Goal: Task Accomplishment & Management: Use online tool/utility

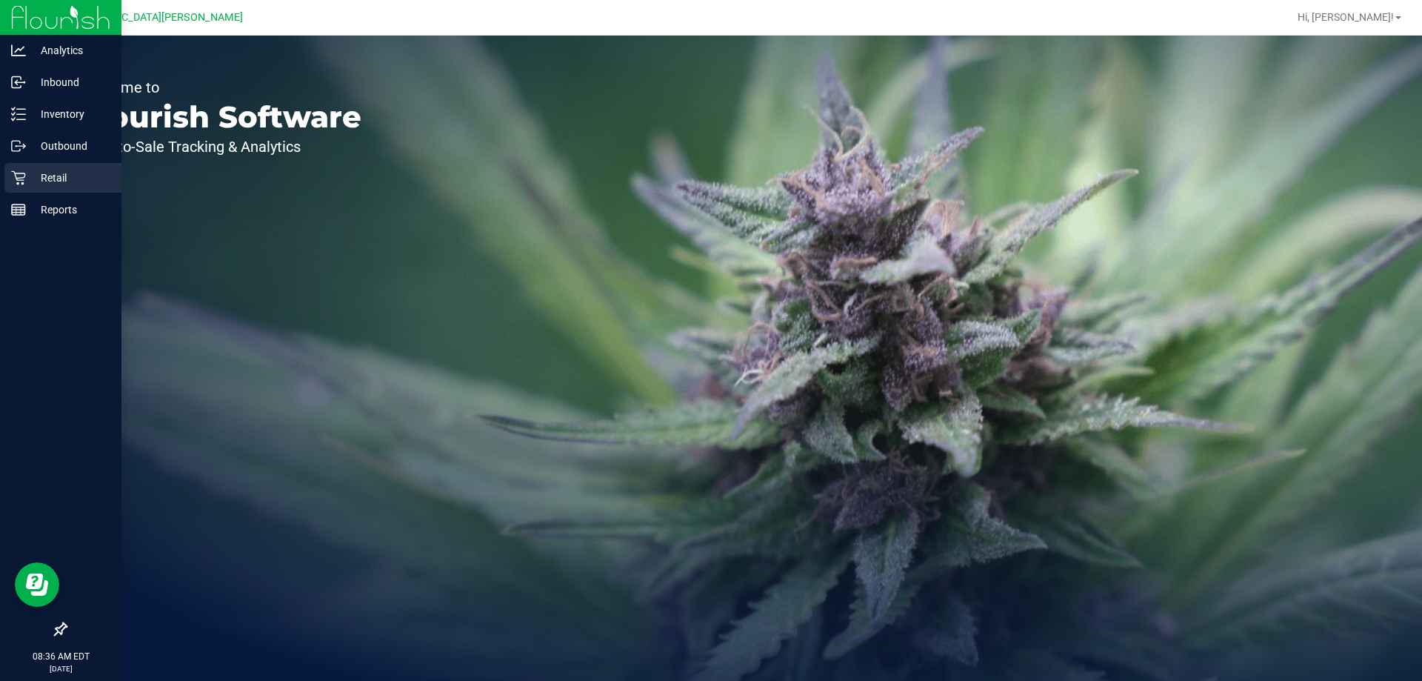
click at [53, 176] on p "Retail" at bounding box center [70, 178] width 89 height 18
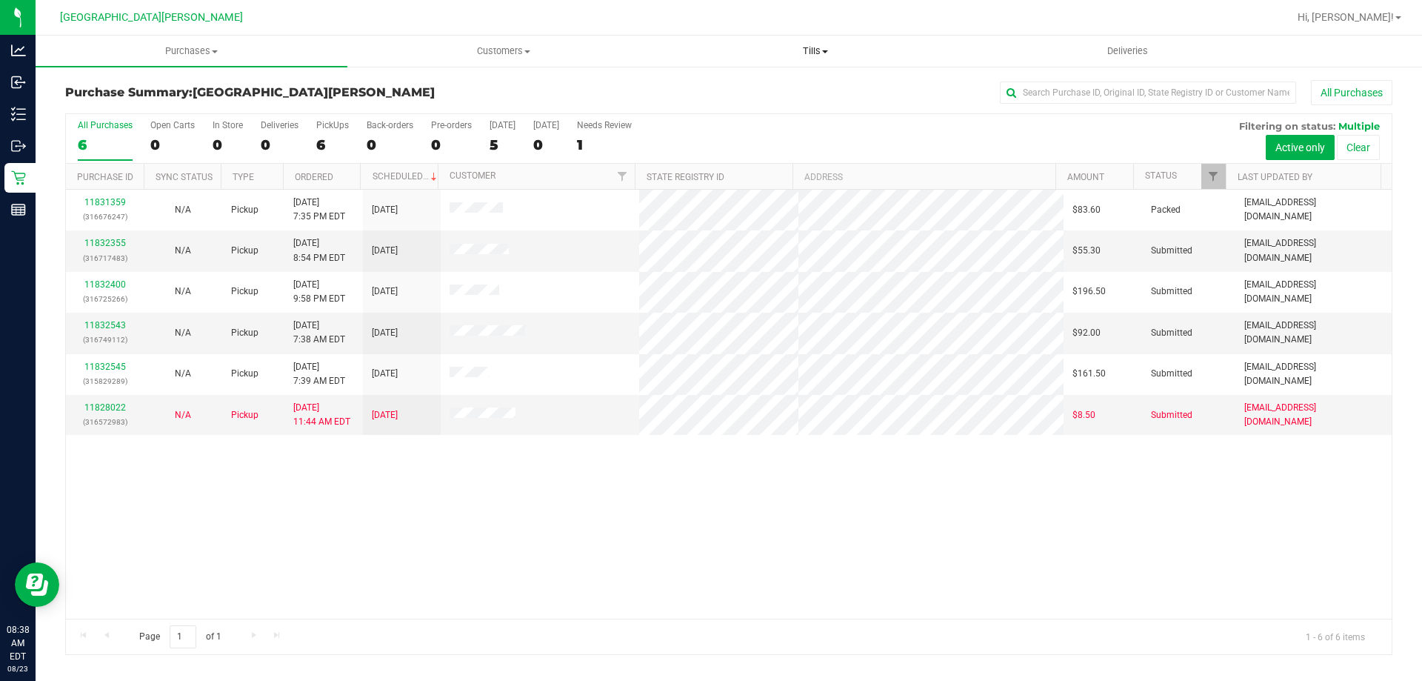
click at [815, 49] on span "Tills" at bounding box center [815, 50] width 310 height 13
click at [781, 94] on li "Manage tills" at bounding box center [815, 90] width 312 height 18
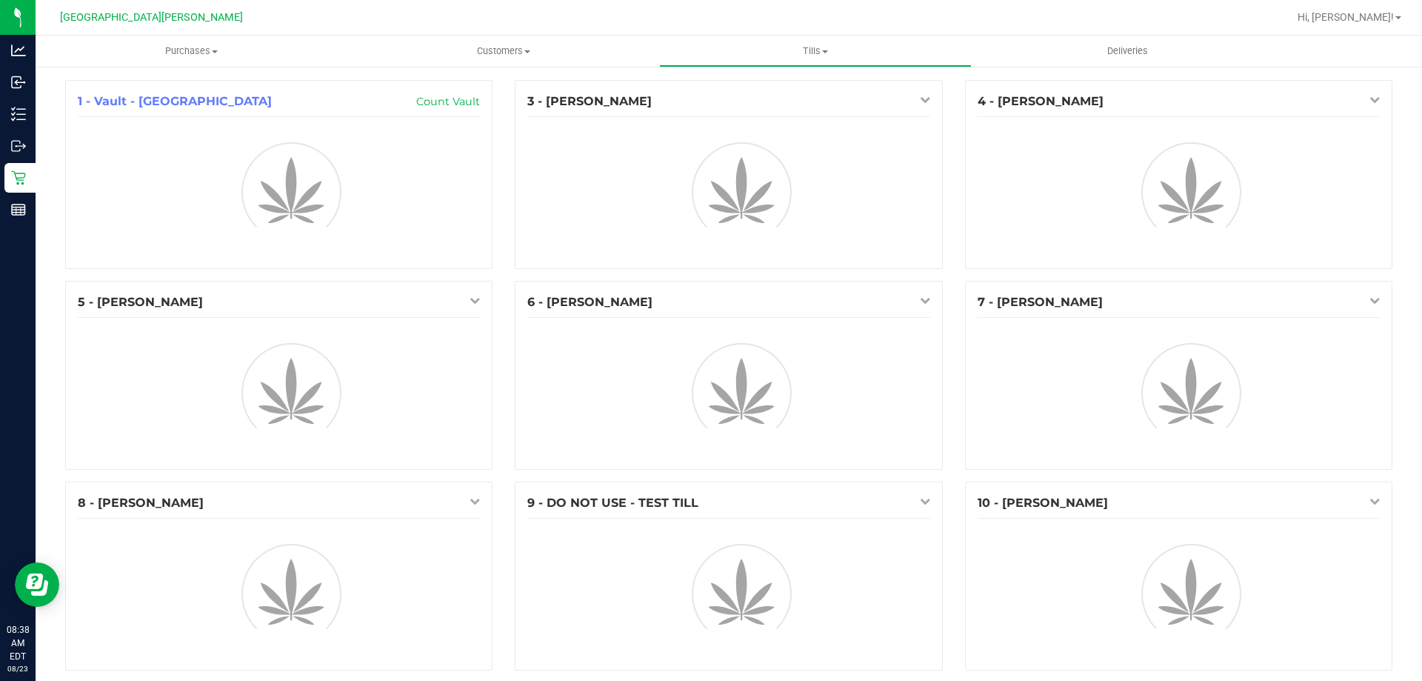
click at [781, 94] on div "3 - [PERSON_NAME]" at bounding box center [728, 102] width 402 height 18
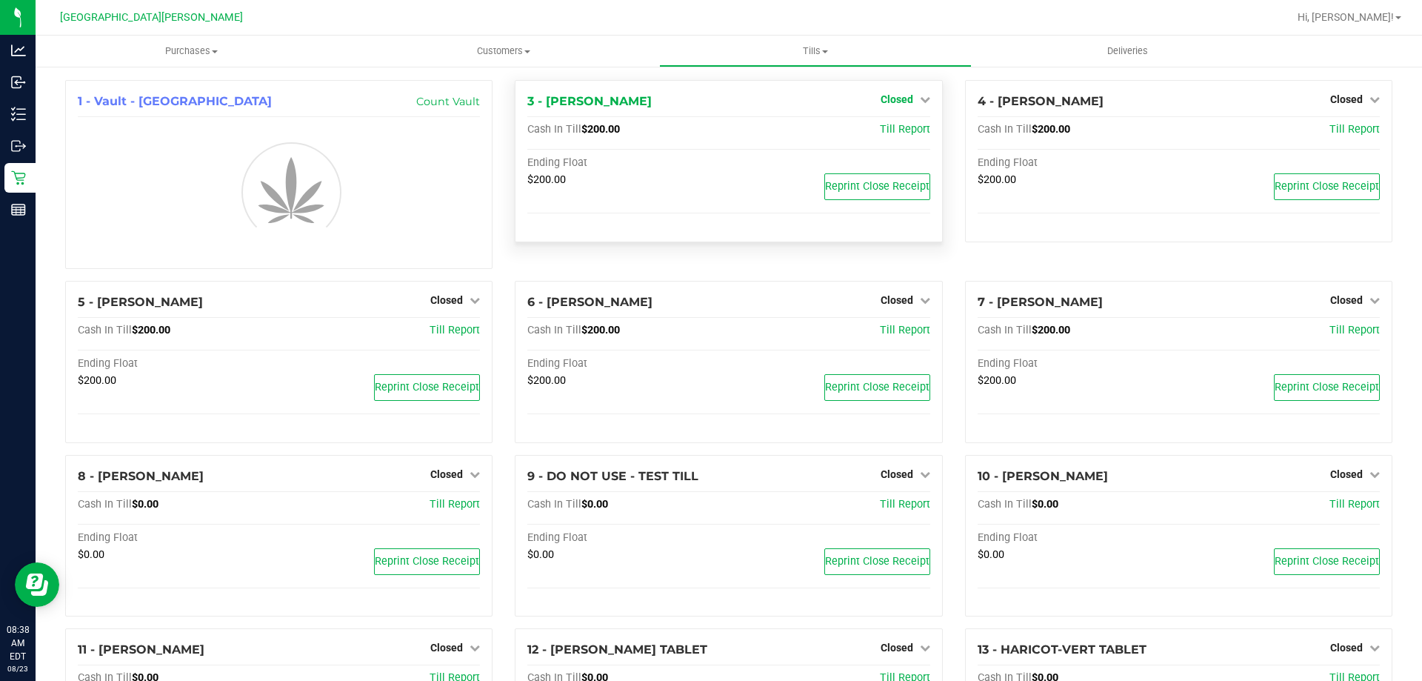
click at [887, 99] on span "Closed" at bounding box center [897, 99] width 33 height 12
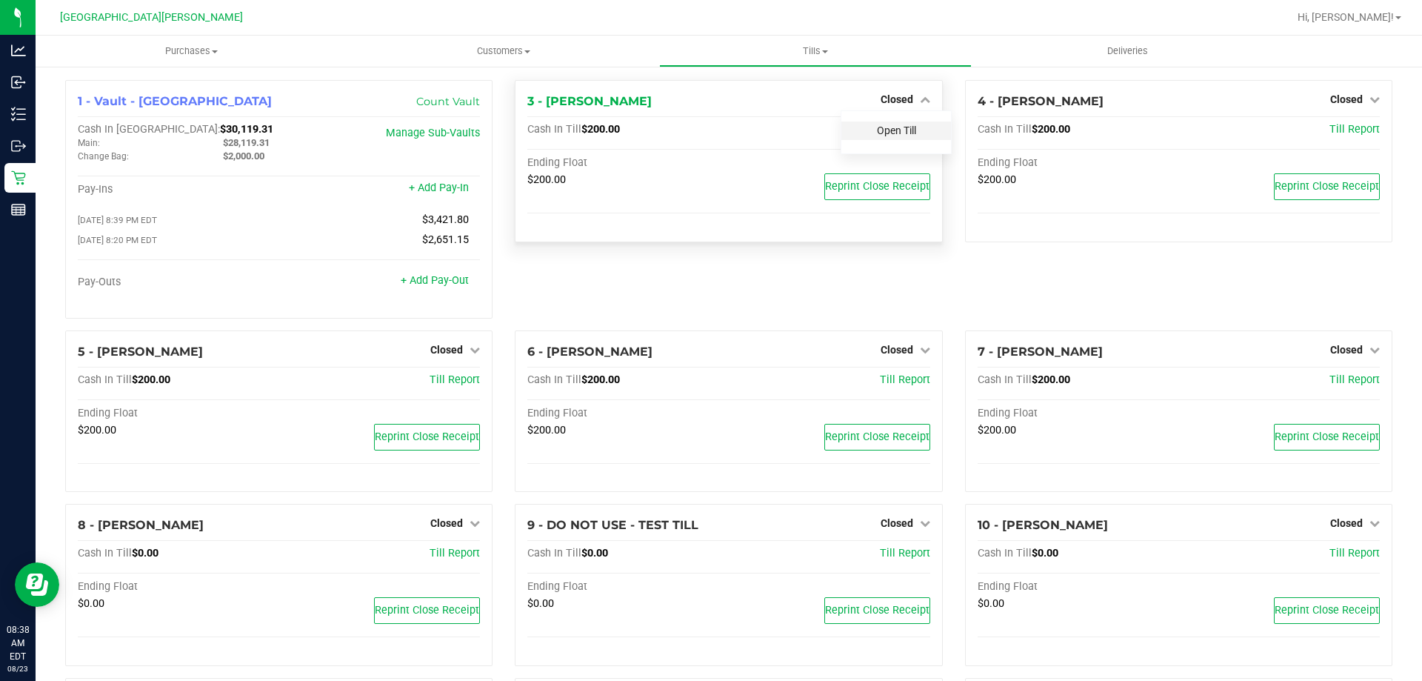
click at [884, 127] on link "Open Till" at bounding box center [896, 130] width 39 height 12
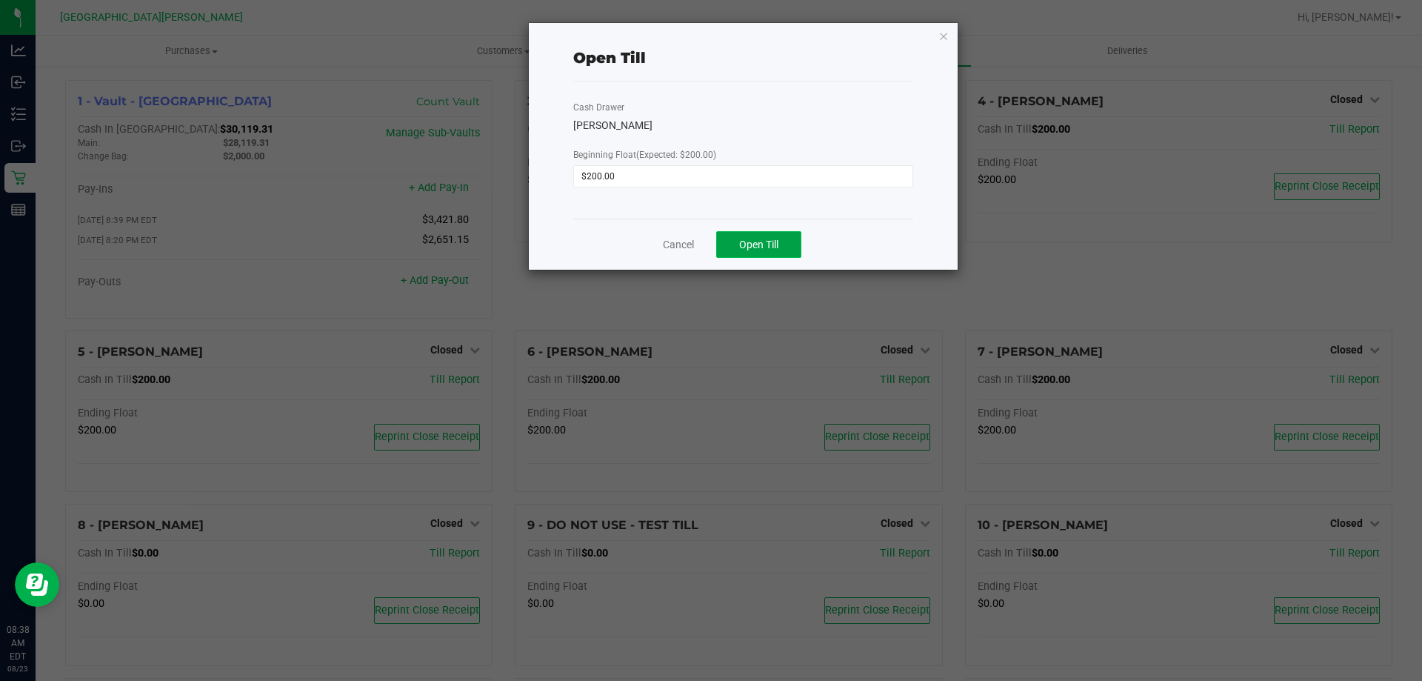
click at [753, 250] on span "Open Till" at bounding box center [758, 244] width 39 height 12
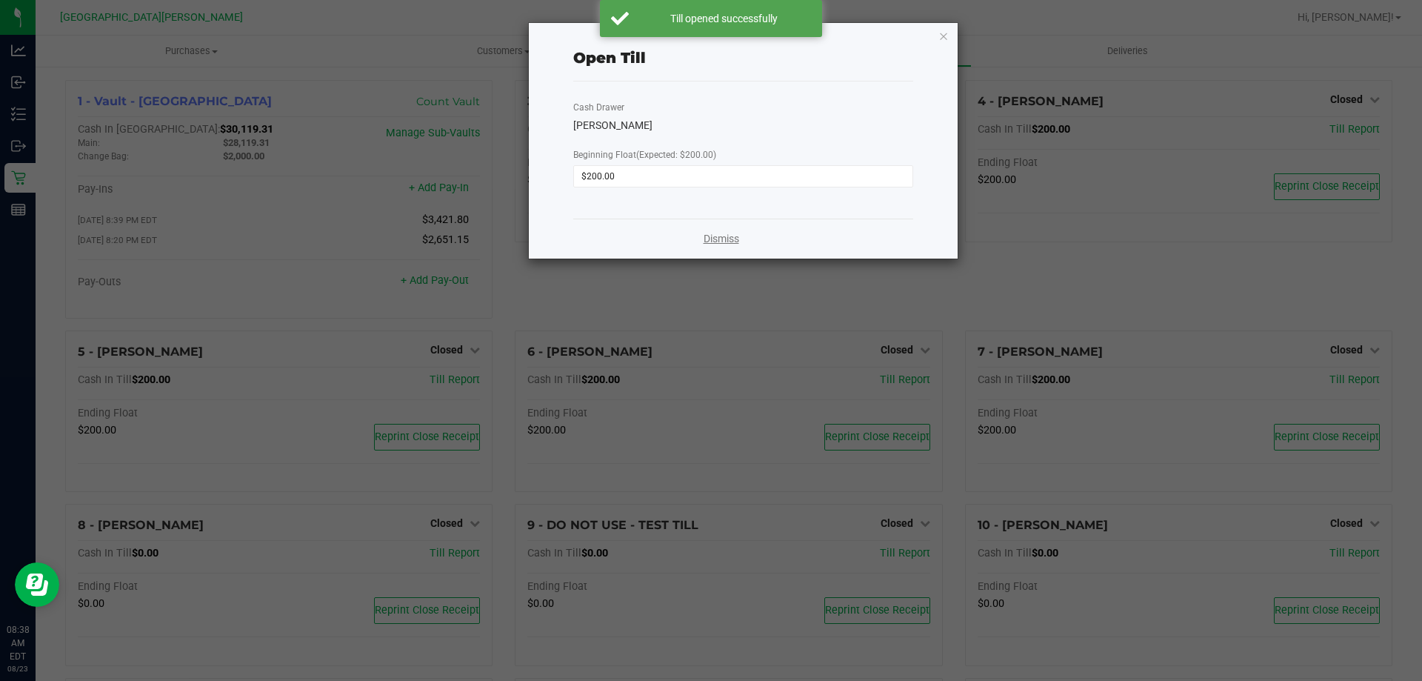
click at [729, 236] on link "Dismiss" at bounding box center [722, 239] width 36 height 16
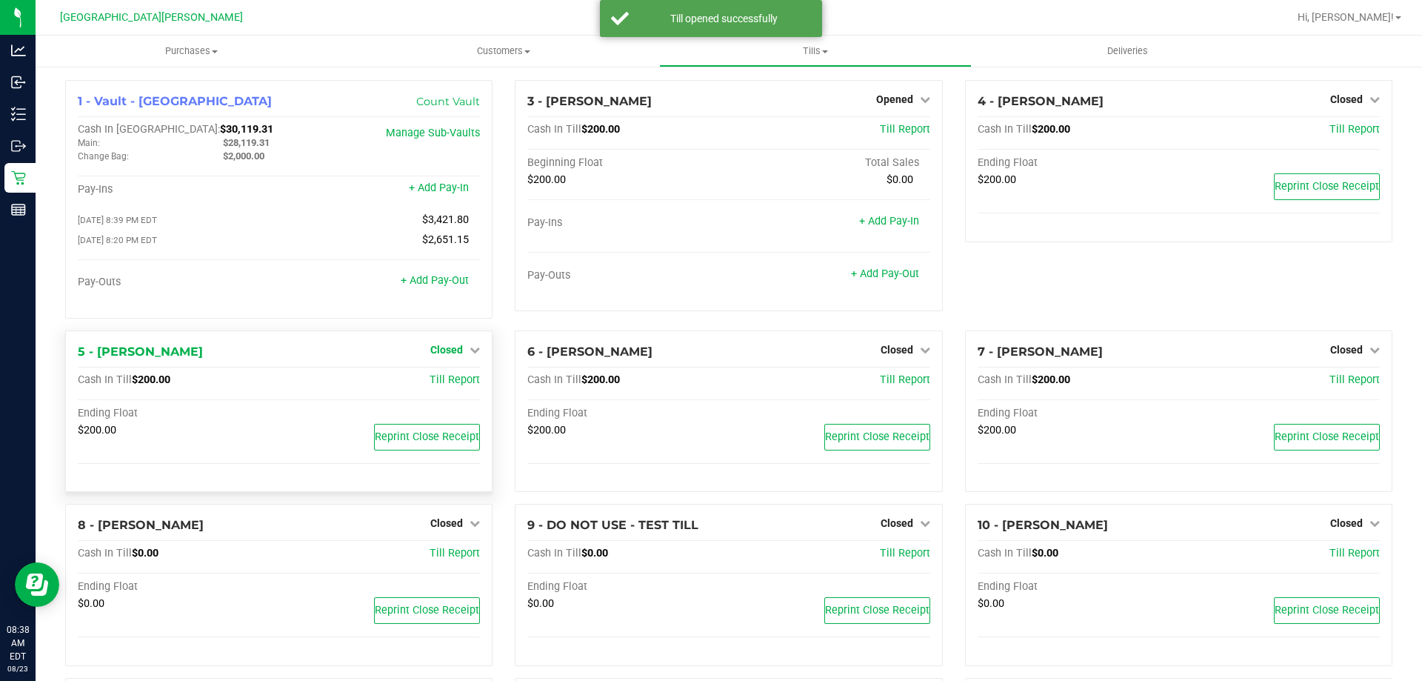
click at [452, 350] on span "Closed" at bounding box center [446, 350] width 33 height 12
click at [456, 381] on link "Open Till" at bounding box center [446, 380] width 39 height 12
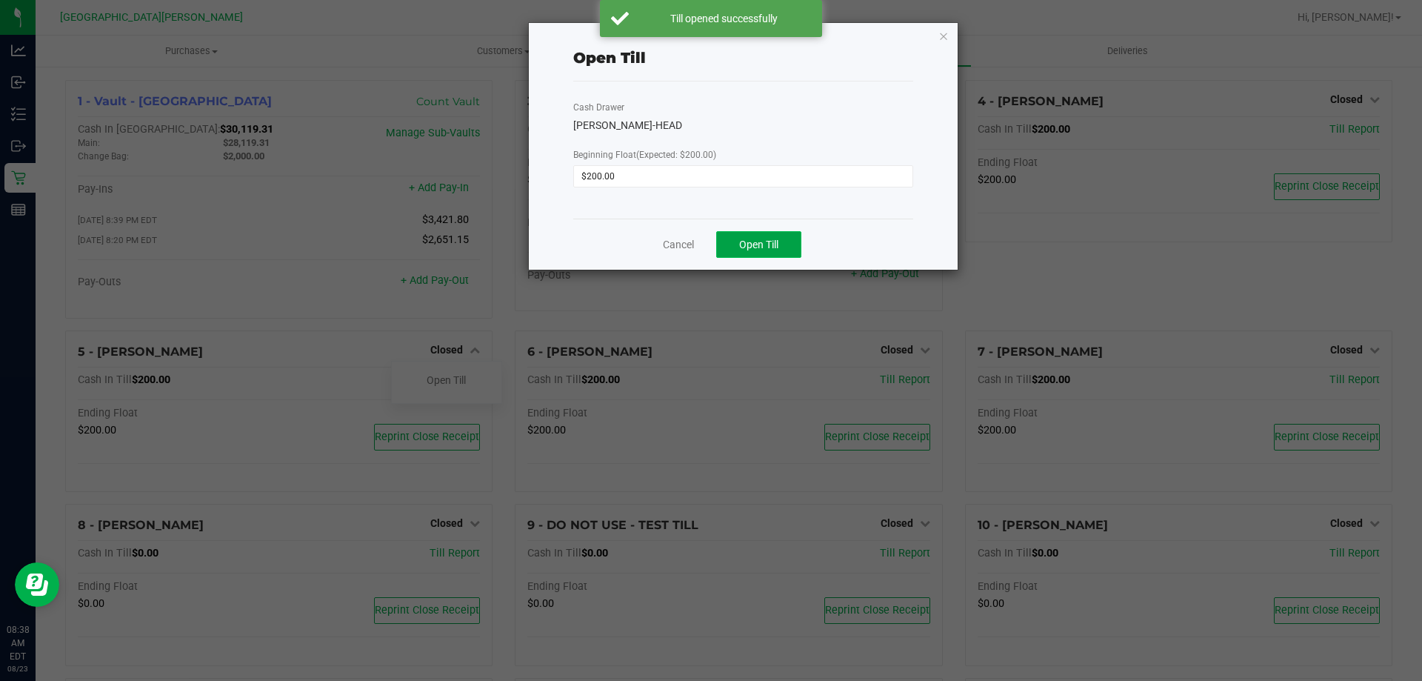
click at [747, 241] on span "Open Till" at bounding box center [758, 244] width 39 height 12
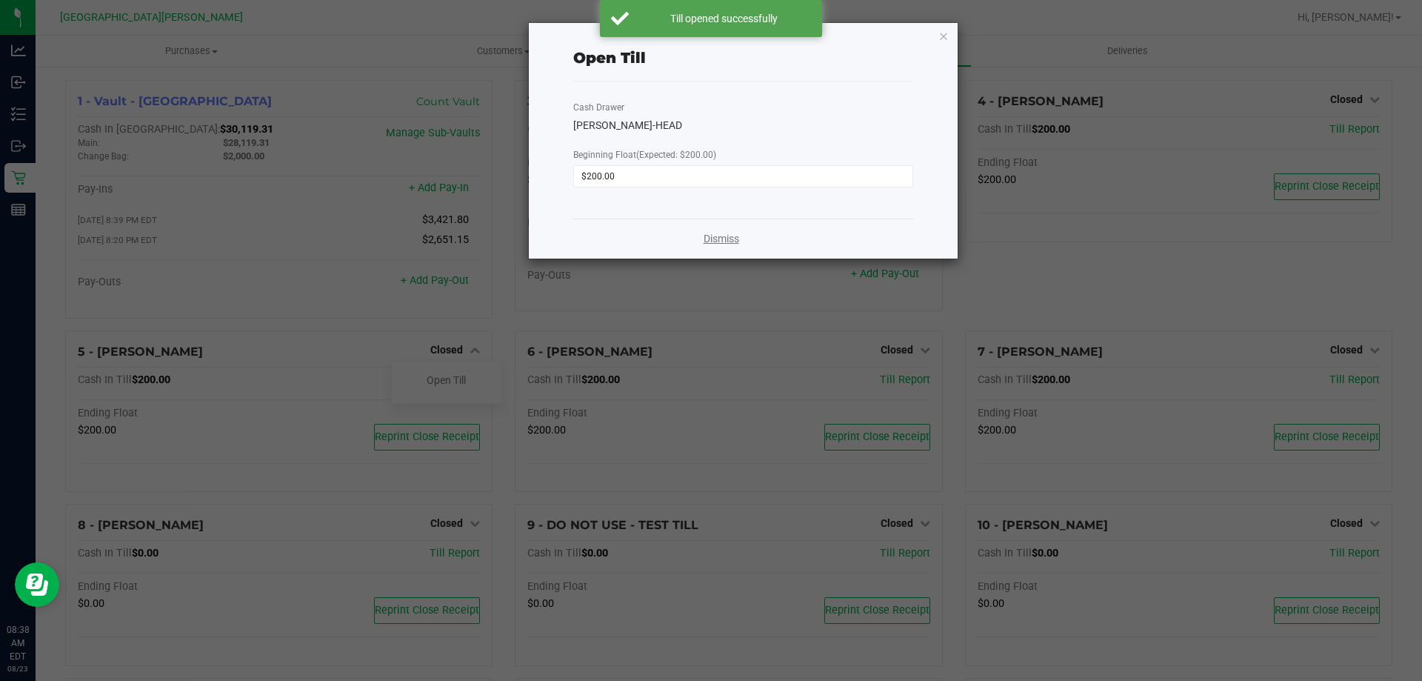
click at [729, 236] on link "Dismiss" at bounding box center [722, 239] width 36 height 16
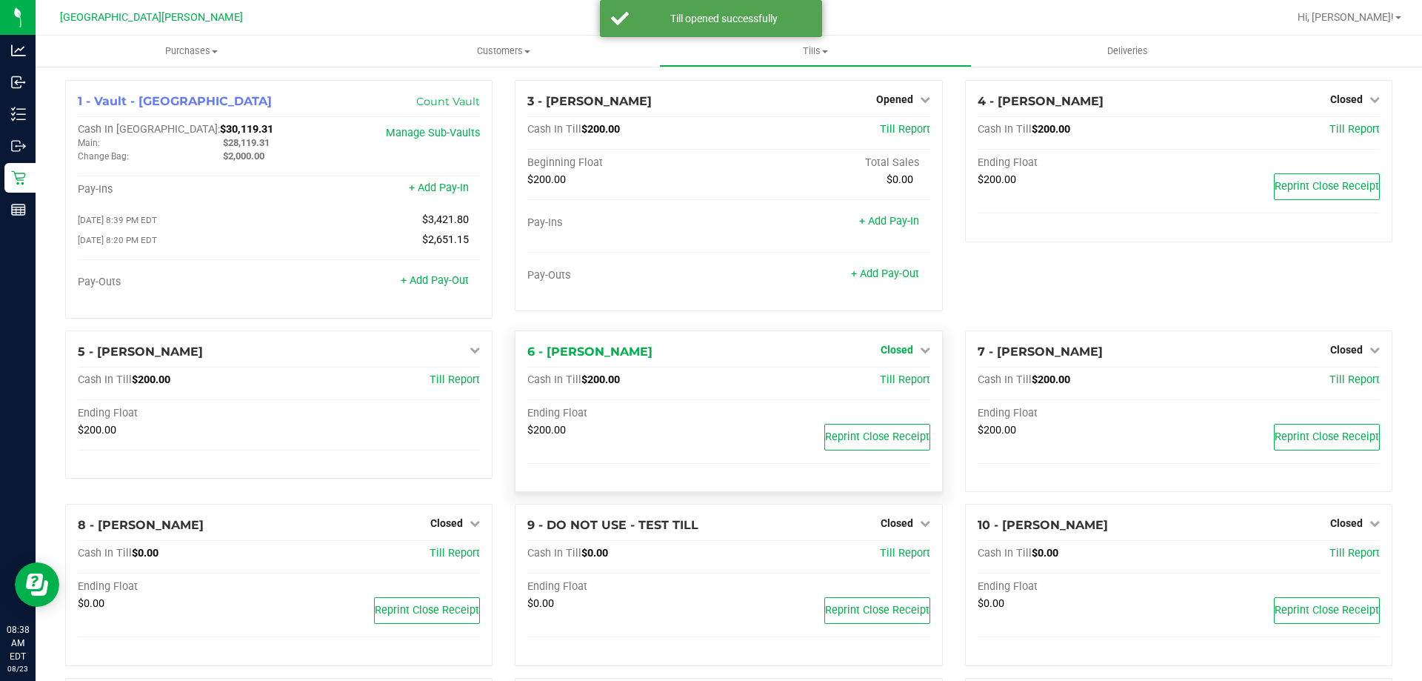
click at [892, 350] on span "Closed" at bounding box center [897, 350] width 33 height 12
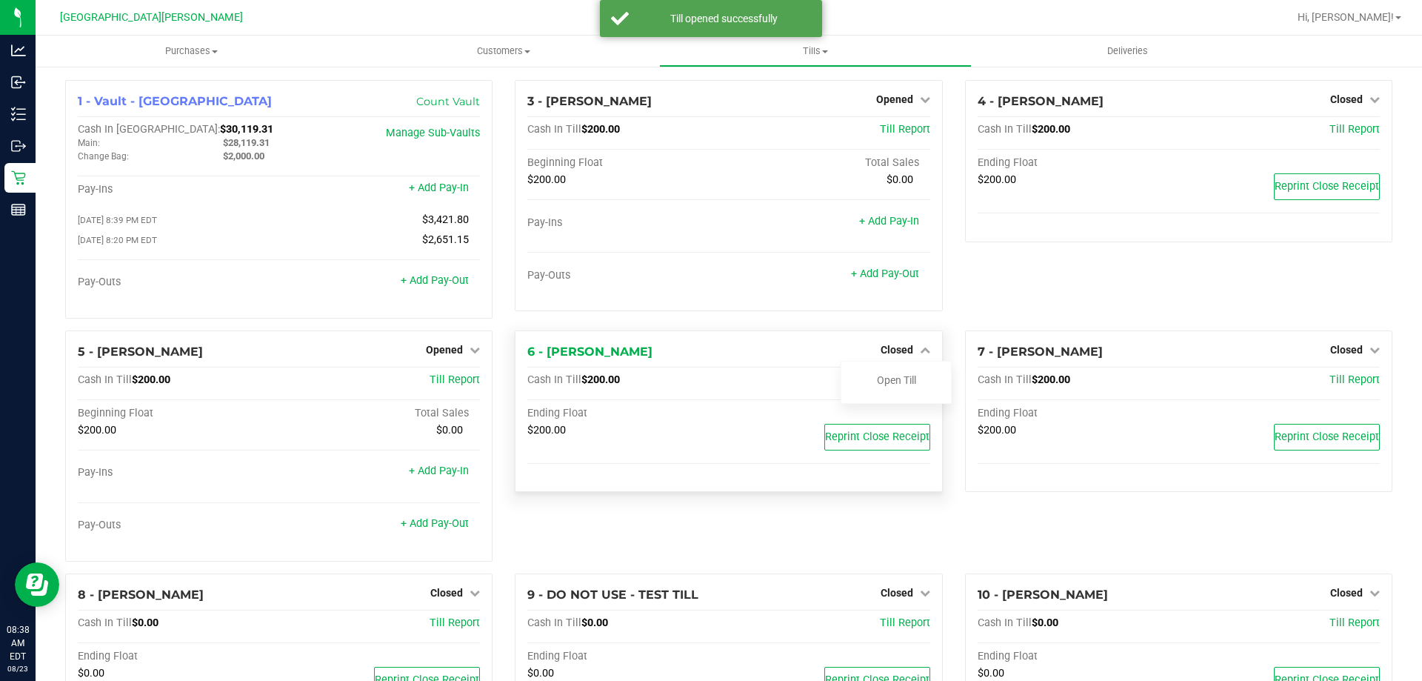
click at [887, 393] on div at bounding box center [896, 392] width 110 height 4
click at [888, 386] on link "Open Till" at bounding box center [896, 380] width 39 height 12
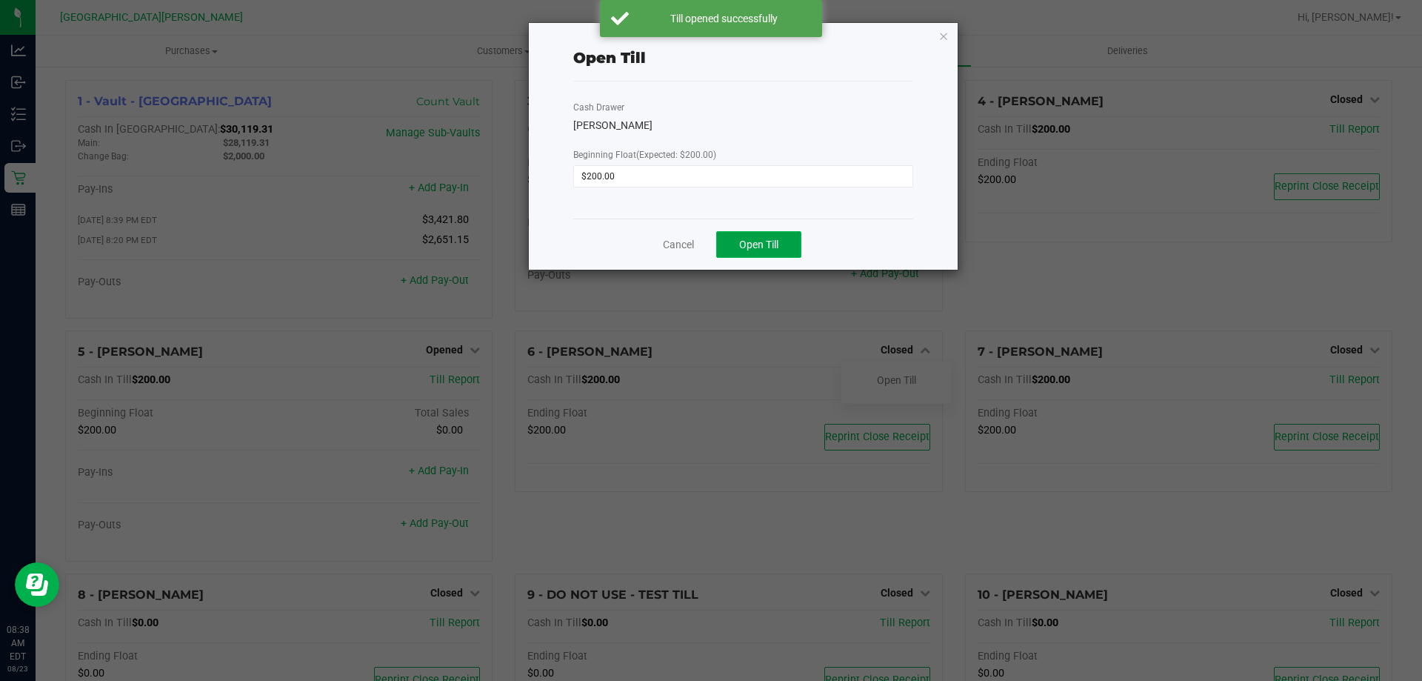
click at [748, 235] on button "Open Till" at bounding box center [758, 244] width 85 height 27
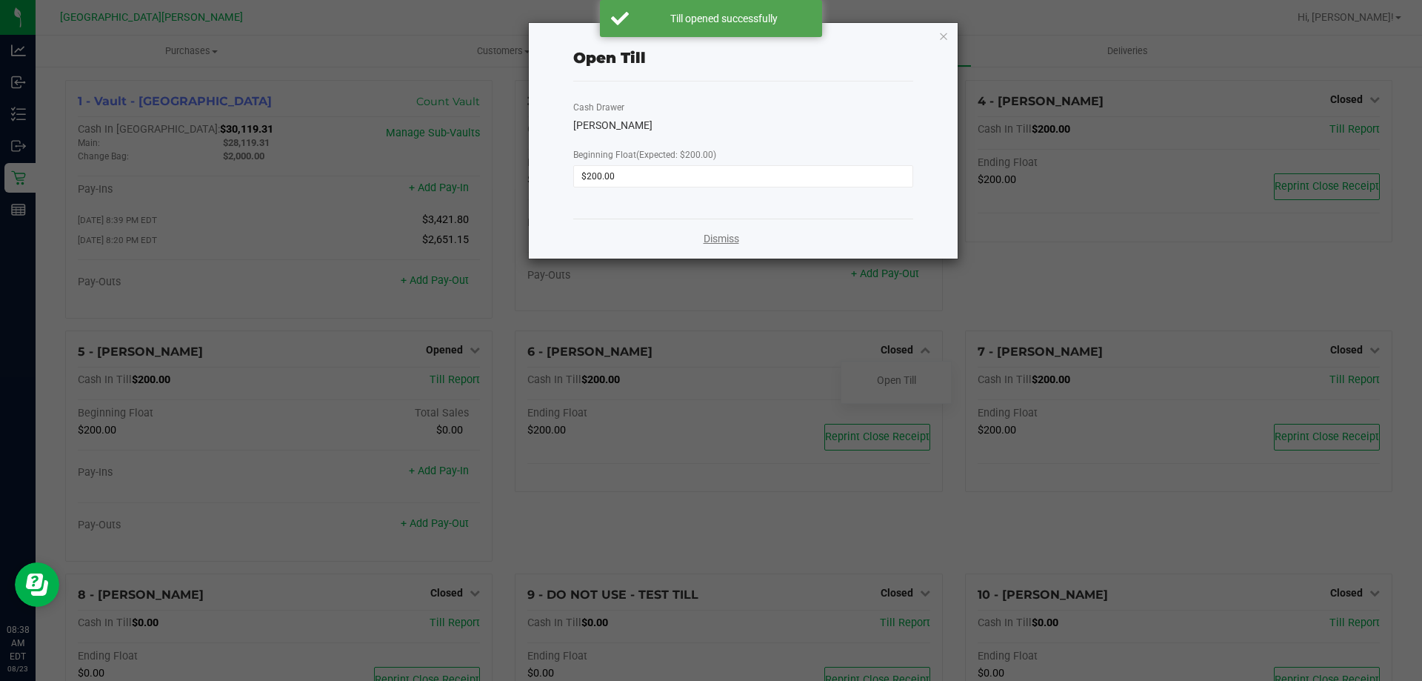
click at [715, 242] on link "Dismiss" at bounding box center [722, 239] width 36 height 16
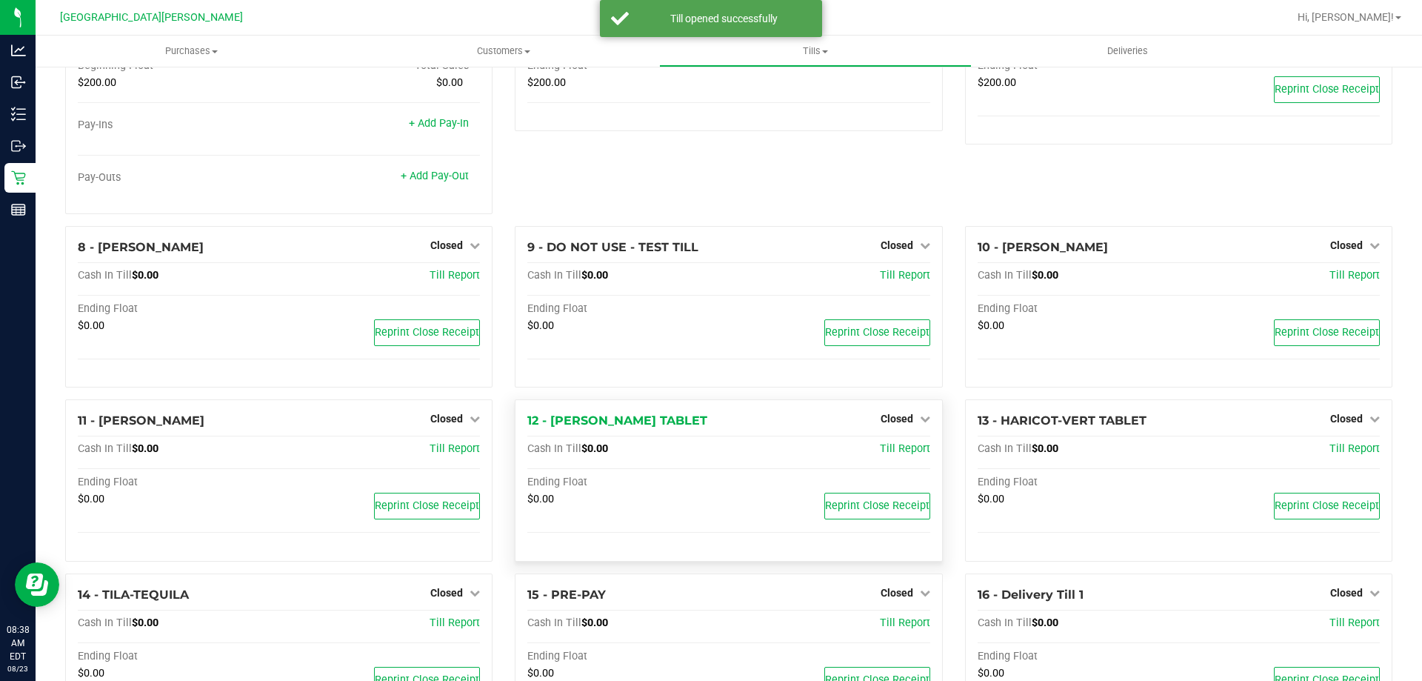
scroll to position [431, 0]
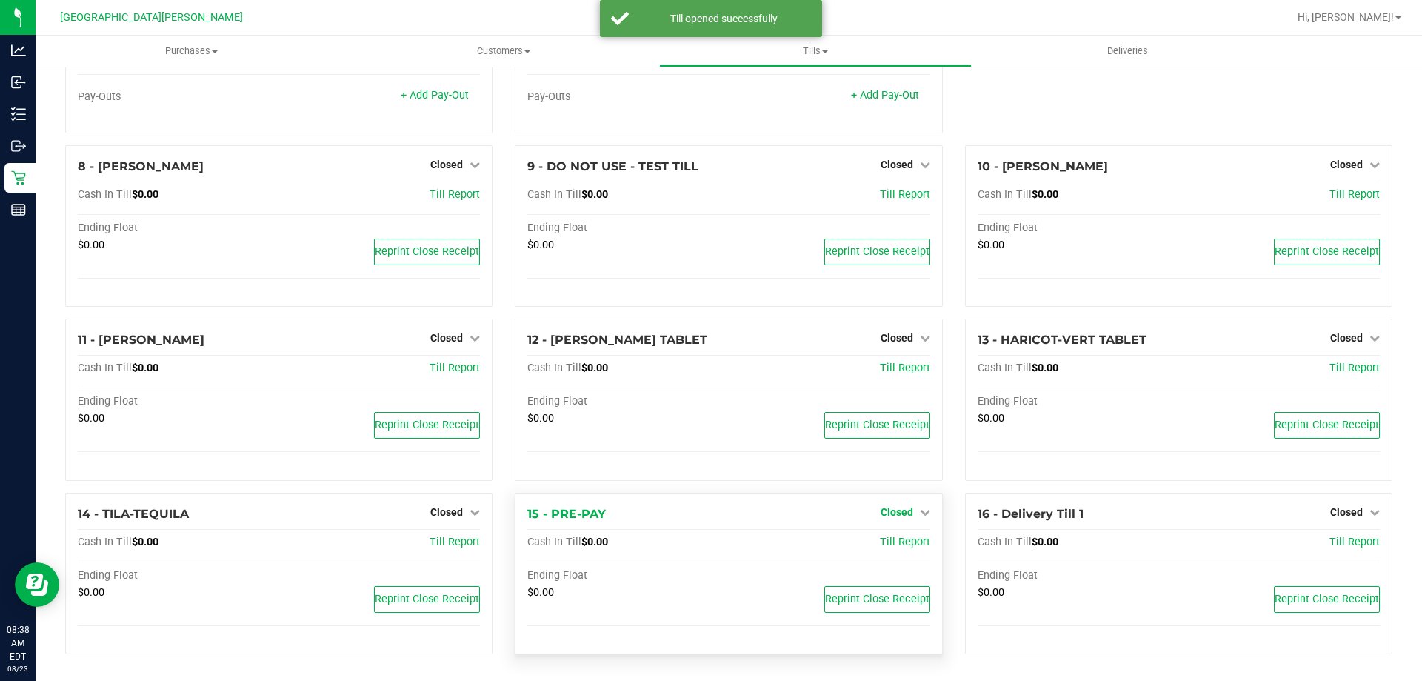
click at [895, 510] on span "Closed" at bounding box center [897, 512] width 33 height 12
click at [904, 544] on link "Open Till" at bounding box center [896, 542] width 39 height 12
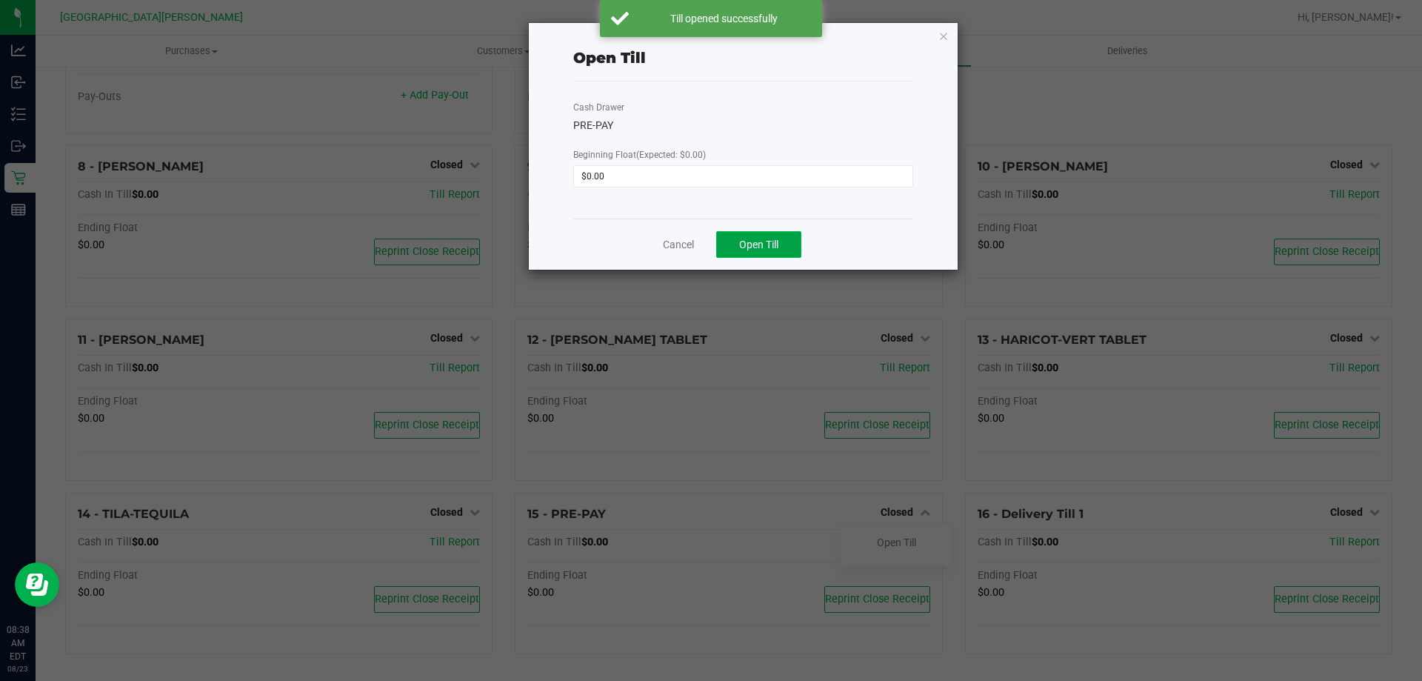
click at [789, 253] on button "Open Till" at bounding box center [758, 244] width 85 height 27
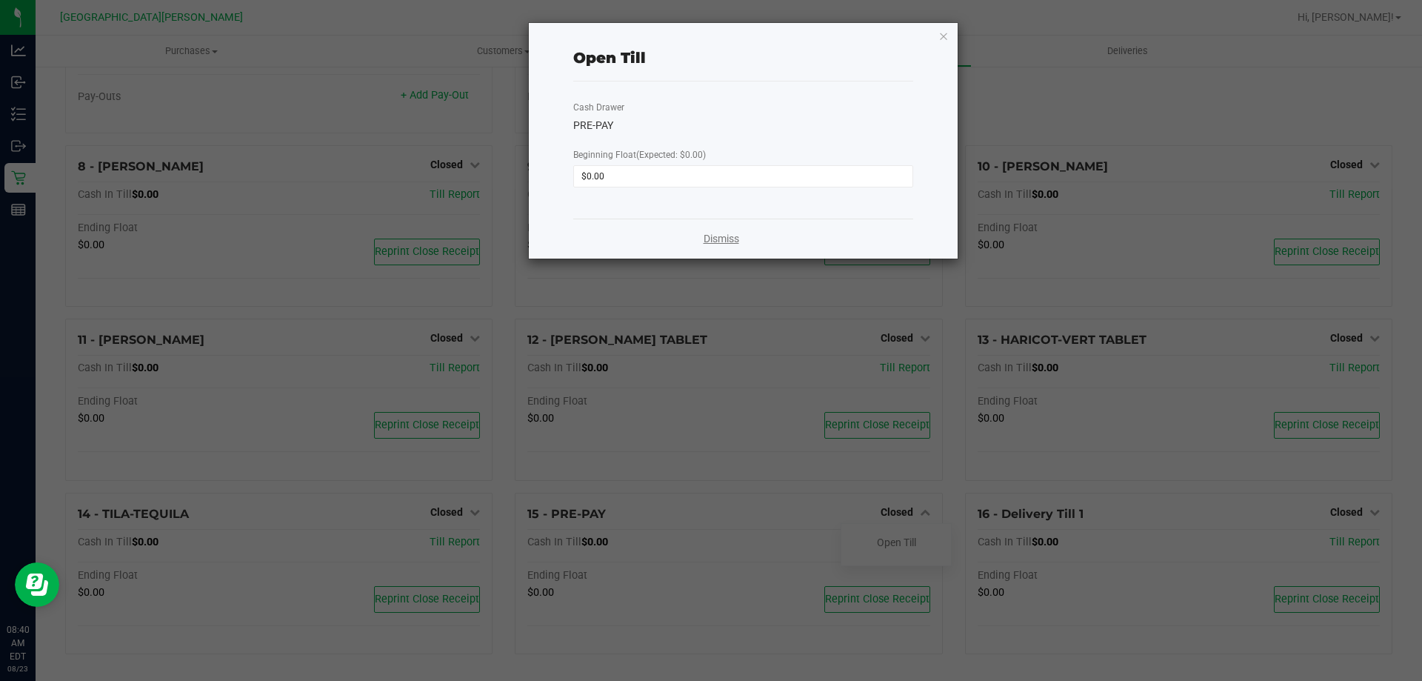
click at [734, 236] on link "Dismiss" at bounding box center [722, 239] width 36 height 16
